Goal: Information Seeking & Learning: Learn about a topic

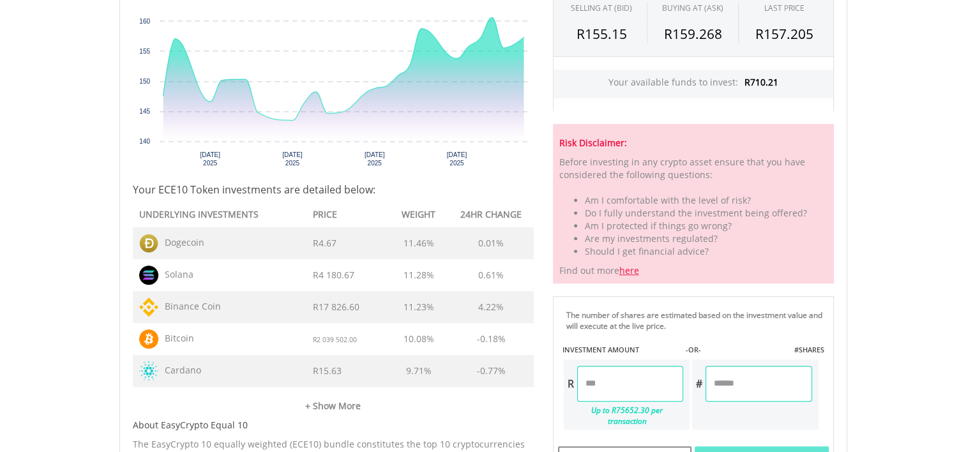
scroll to position [485, 0]
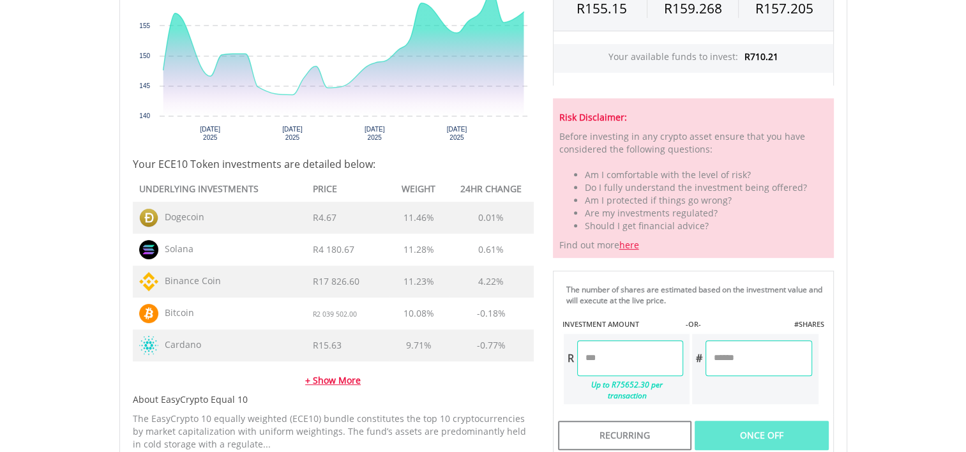
click at [333, 383] on link "+ Show More" at bounding box center [333, 374] width 401 height 26
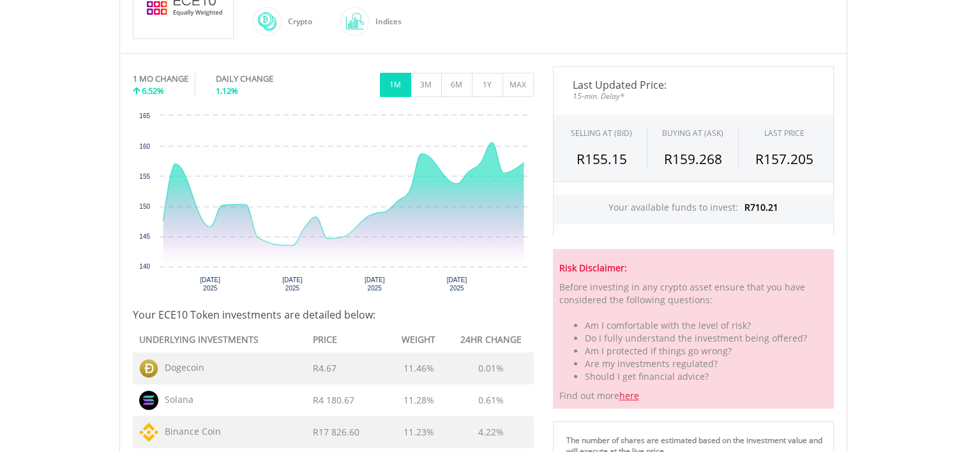
scroll to position [332, 0]
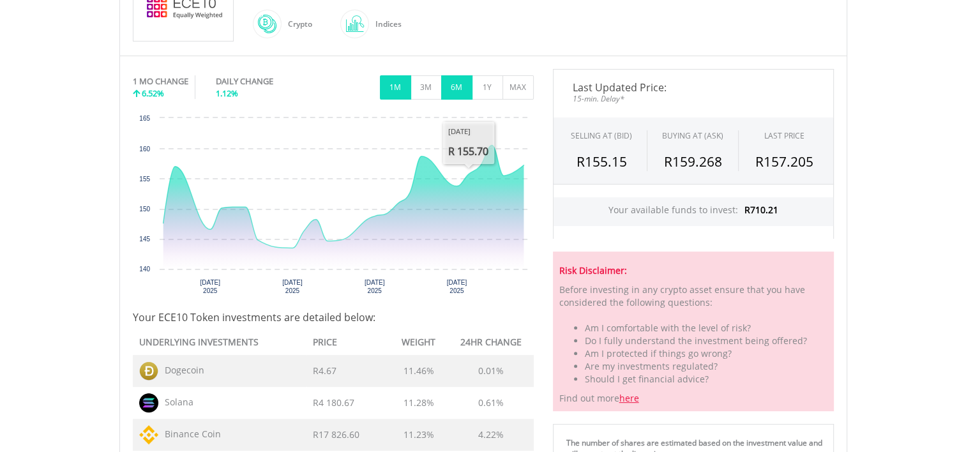
click at [455, 84] on button "6M" at bounding box center [456, 87] width 31 height 24
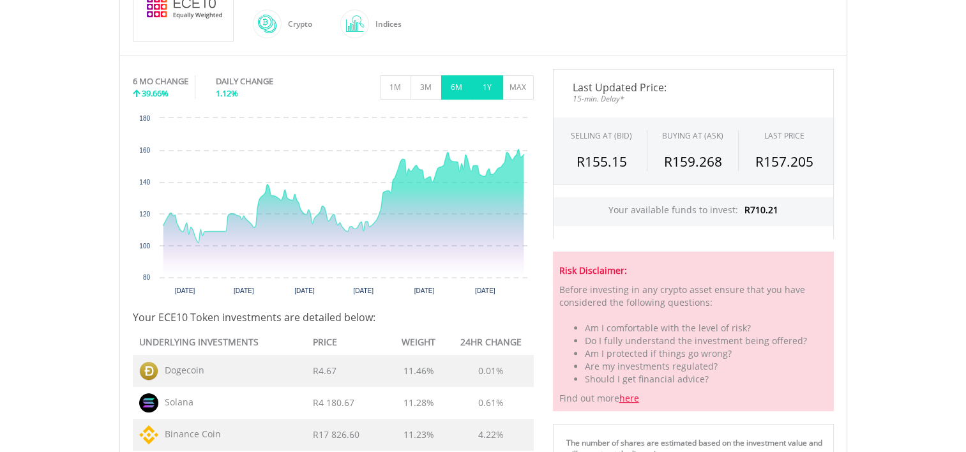
click at [491, 86] on button "1Y" at bounding box center [487, 87] width 31 height 24
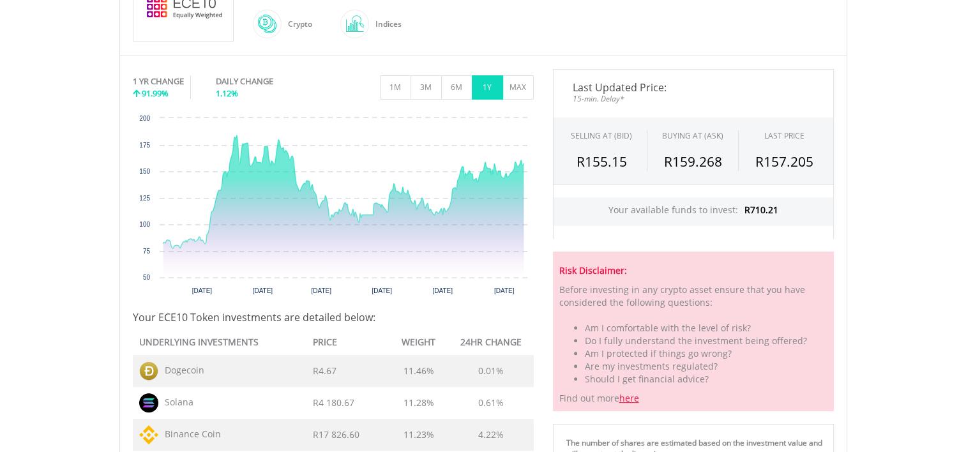
click at [390, 20] on div "Indices" at bounding box center [385, 24] width 33 height 31
click at [390, 26] on div "Indices" at bounding box center [385, 24] width 33 height 31
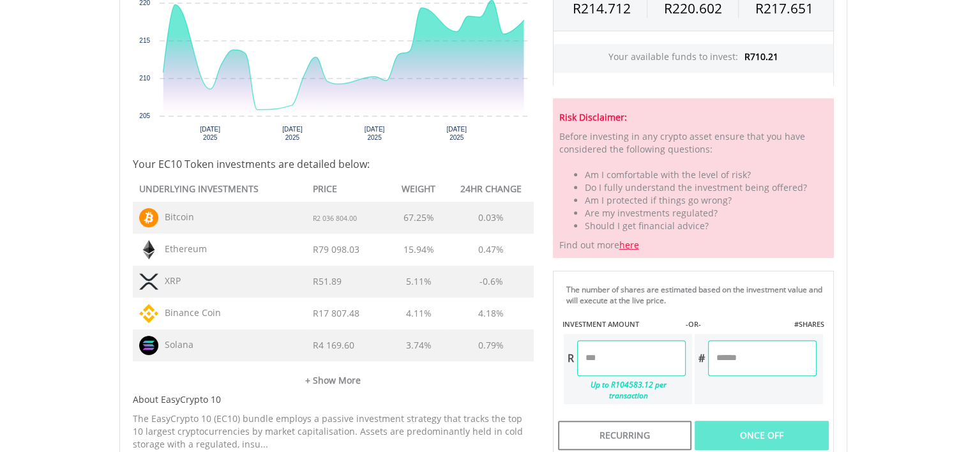
scroll to position [511, 0]
